Goal: Task Accomplishment & Management: Manage account settings

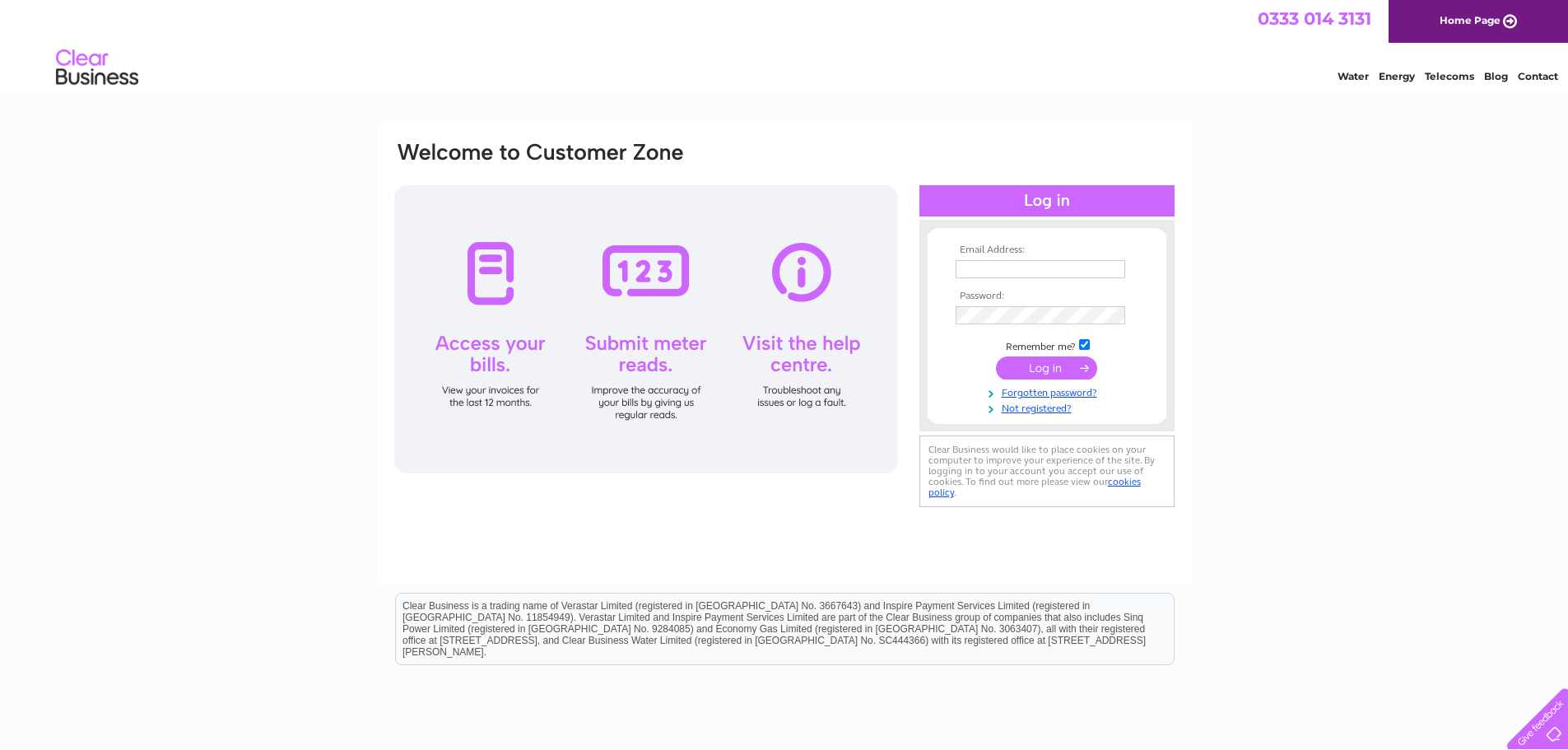
type input "[EMAIL_ADDRESS][DOMAIN_NAME]"
click at [1038, 365] on input "submit" at bounding box center [1046, 368] width 102 height 23
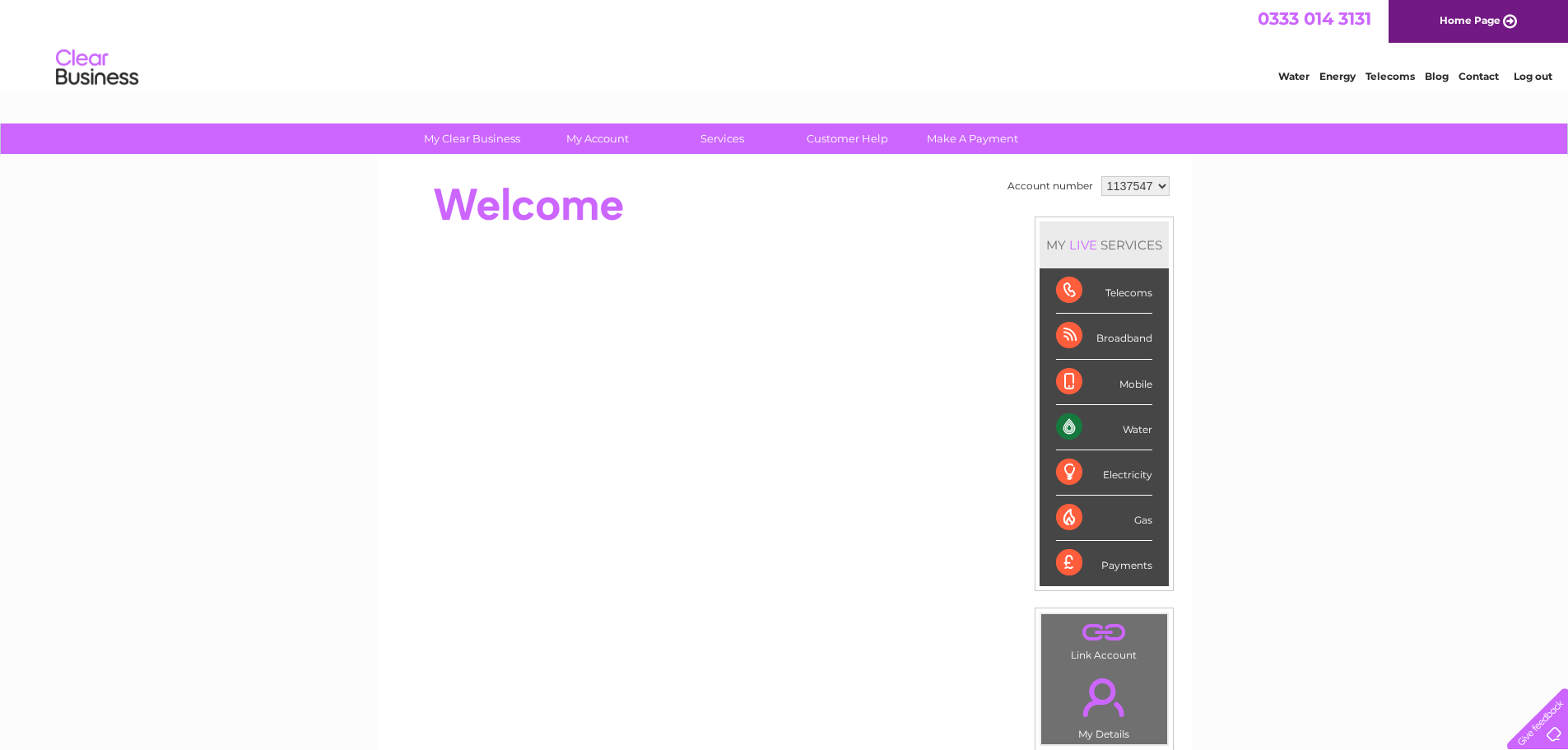
click at [1124, 428] on div "Water" at bounding box center [1103, 428] width 96 height 46
click at [1065, 428] on div "Water" at bounding box center [1103, 428] width 96 height 46
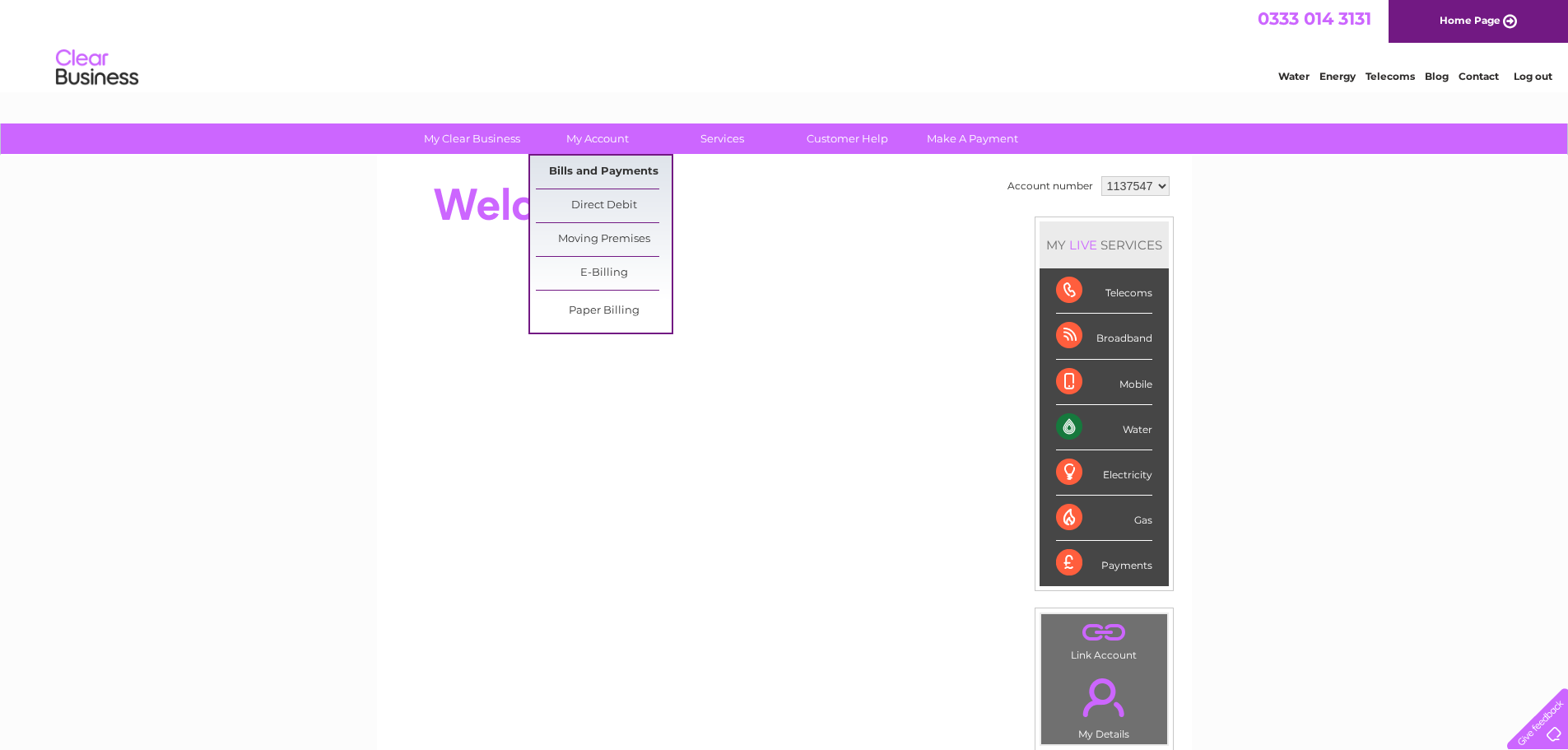
click at [575, 164] on link "Bills and Payments" at bounding box center [603, 172] width 136 height 33
click at [575, 171] on link "Bills and Payments" at bounding box center [603, 172] width 136 height 33
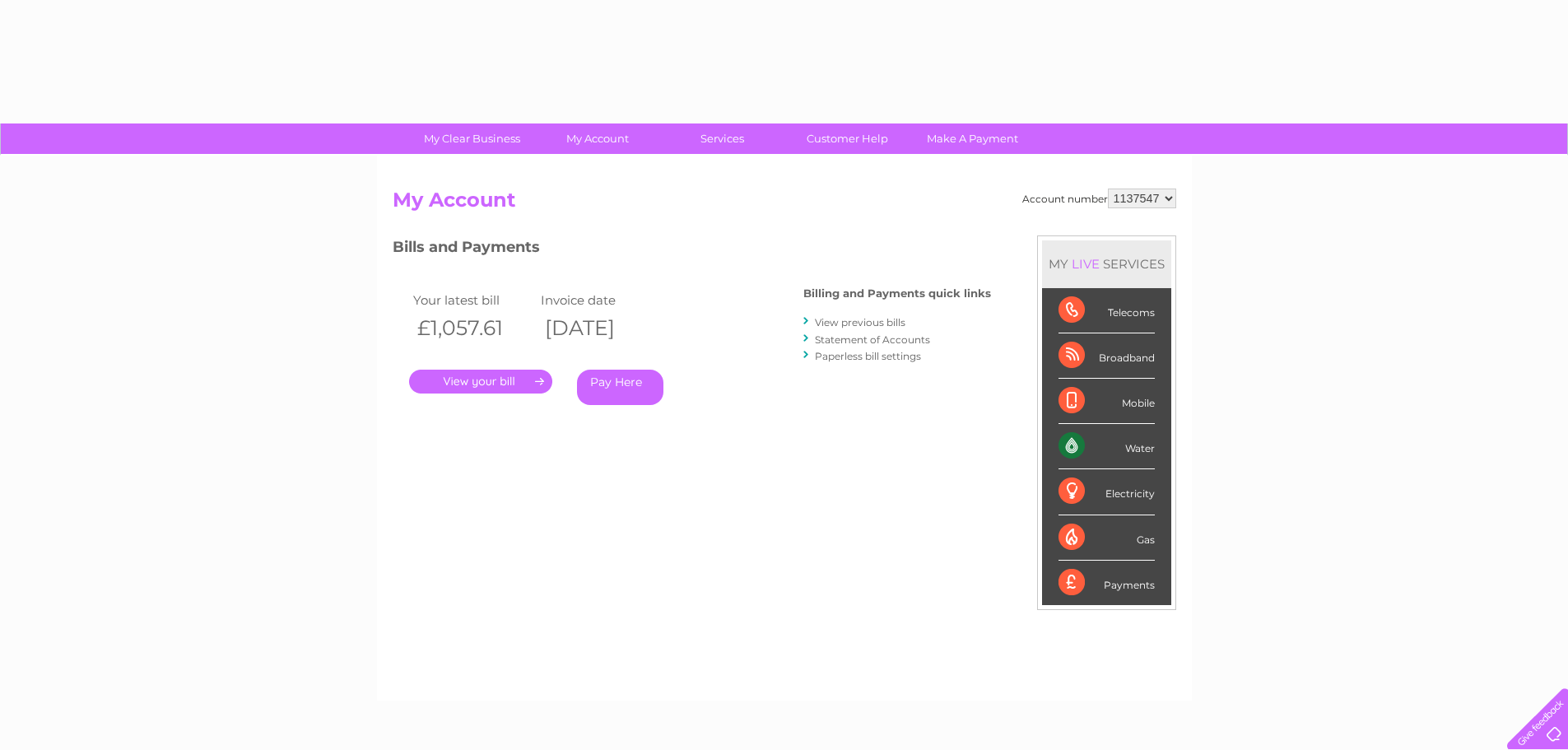
click at [489, 375] on link "." at bounding box center [481, 381] width 143 height 24
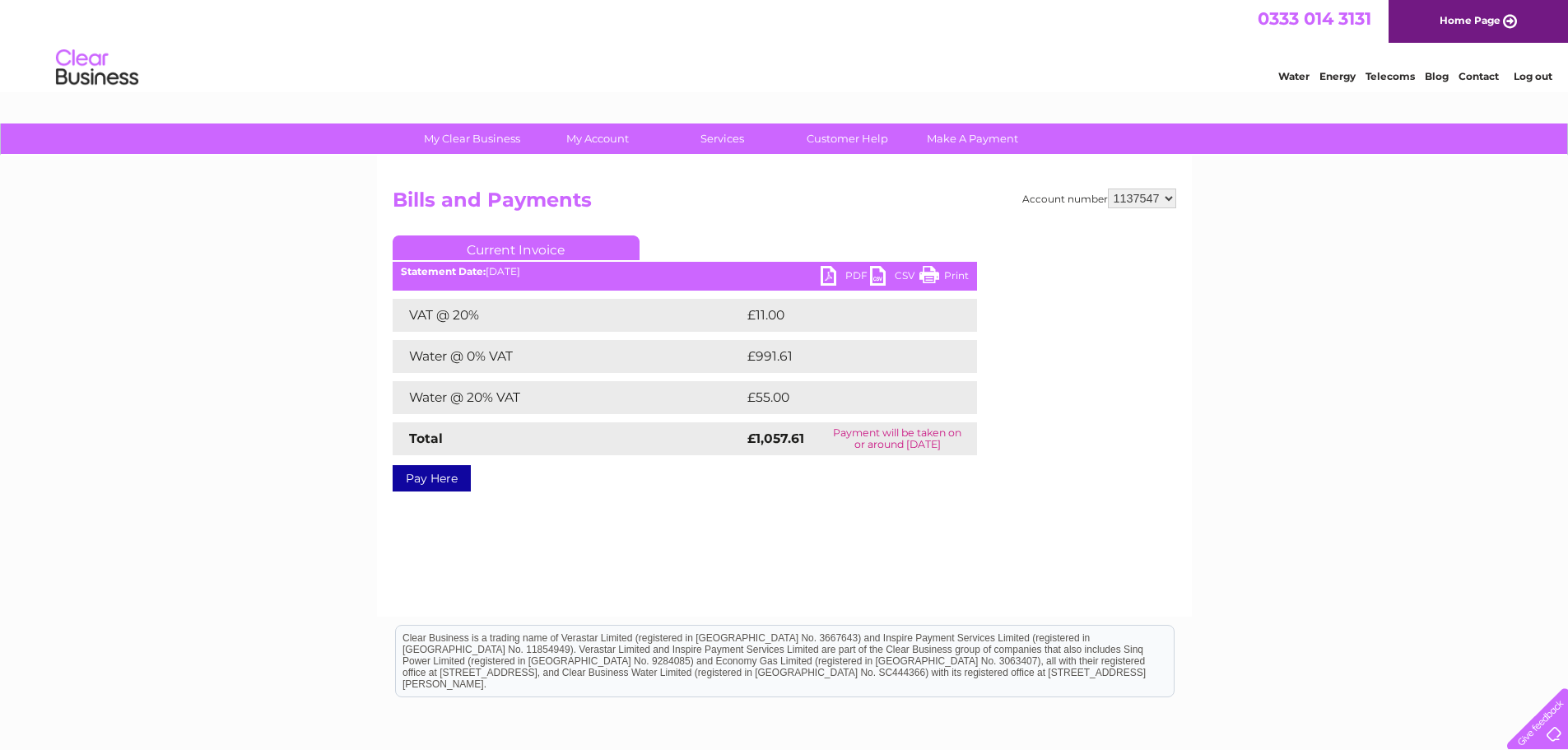
click at [834, 279] on link "PDF" at bounding box center [846, 278] width 49 height 24
click at [1535, 81] on link "Log out" at bounding box center [1533, 76] width 39 height 12
